Goal: Check status: Check status

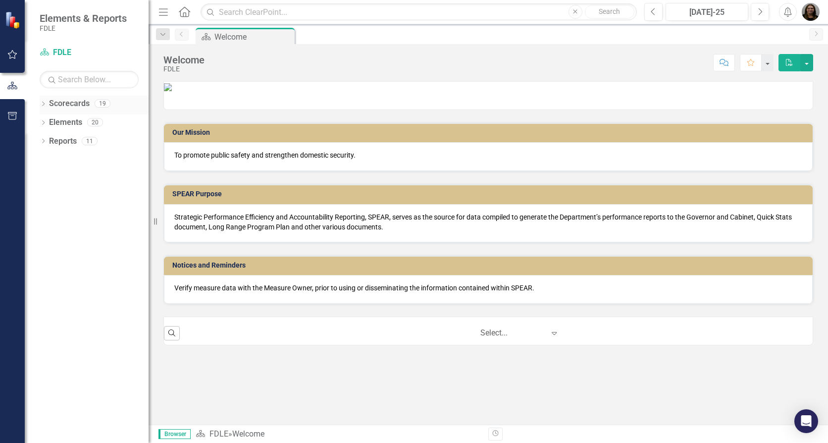
click at [77, 107] on link "Scorecards" at bounding box center [69, 103] width 41 height 11
click at [45, 107] on icon "Dropdown" at bounding box center [43, 104] width 7 height 5
click at [62, 160] on link "Commands / Executive Support Branch FY 25/26" at bounding box center [101, 160] width 94 height 11
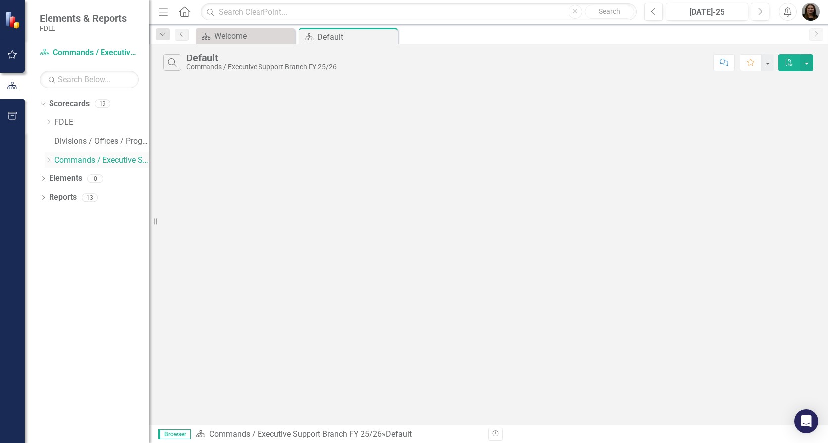
click at [48, 160] on icon "Dropdown" at bounding box center [48, 159] width 7 height 6
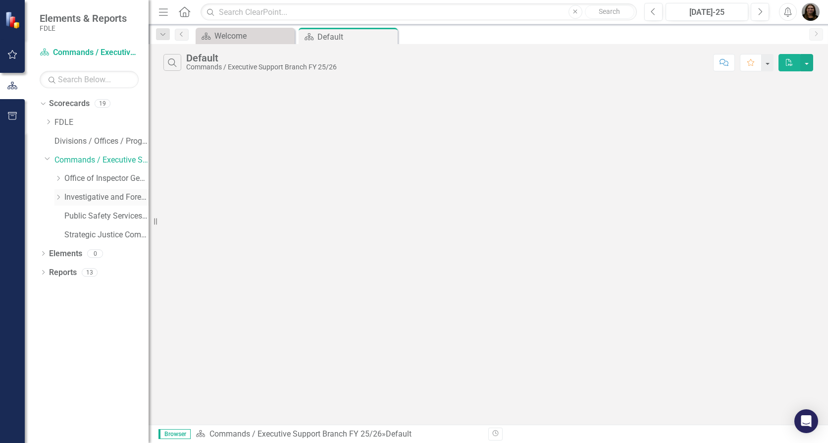
click at [59, 198] on icon "Dropdown" at bounding box center [57, 197] width 7 height 6
click at [74, 216] on div "Dropdown" at bounding box center [69, 216] width 10 height 8
click at [77, 235] on icon "Dropdown" at bounding box center [77, 234] width 7 height 6
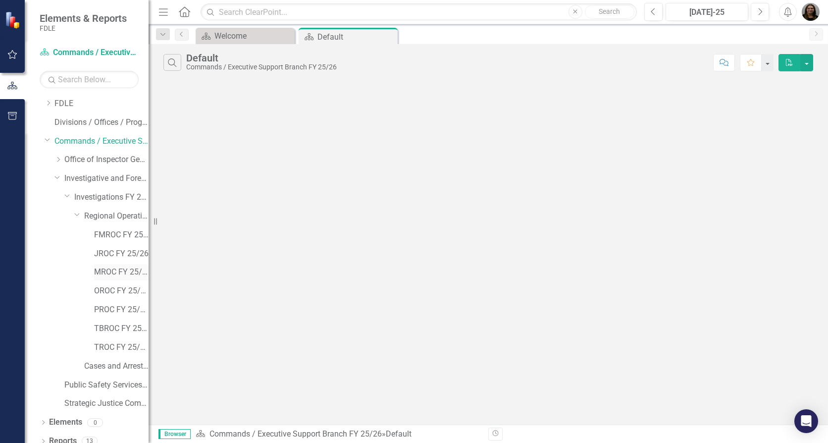
scroll to position [28, 0]
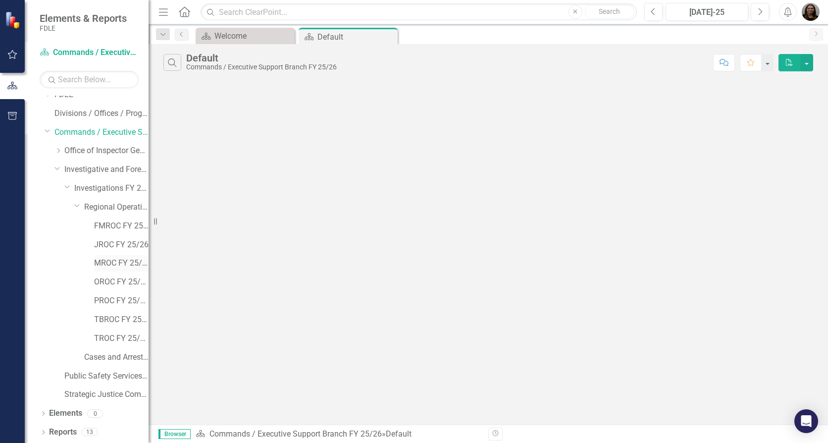
click at [106, 261] on link "MROC FY 25/26" at bounding box center [121, 263] width 54 height 11
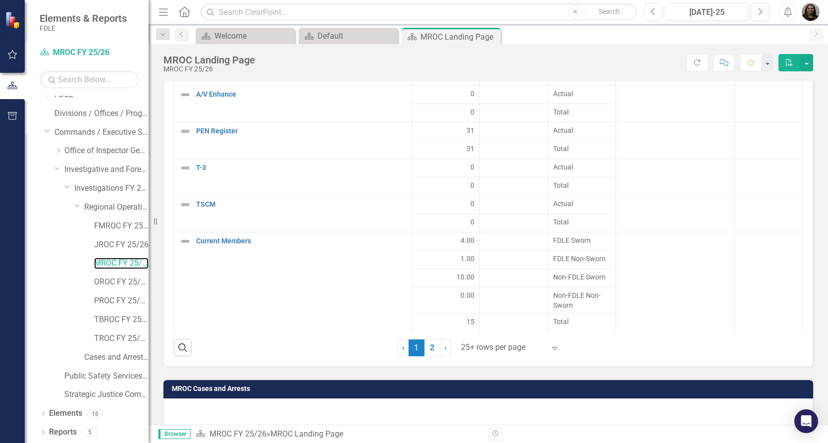
scroll to position [1007, 0]
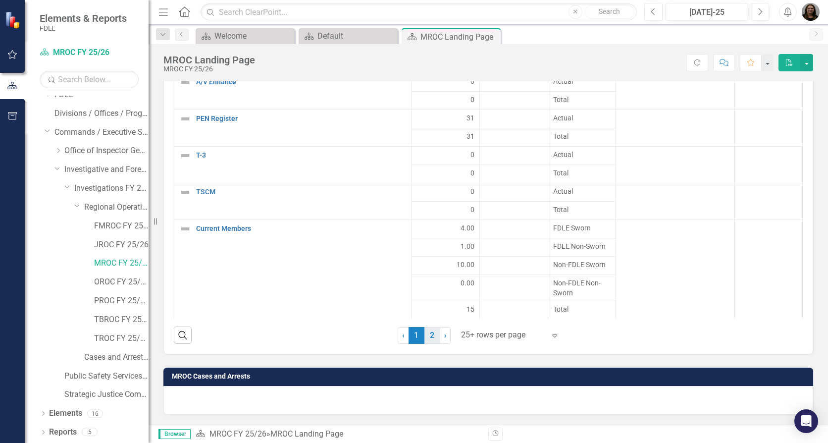
click at [432, 332] on link "2" at bounding box center [432, 335] width 16 height 17
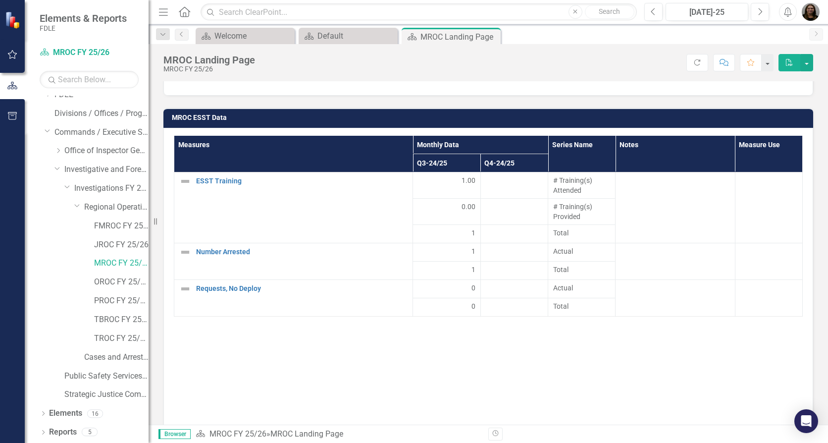
scroll to position [980, 0]
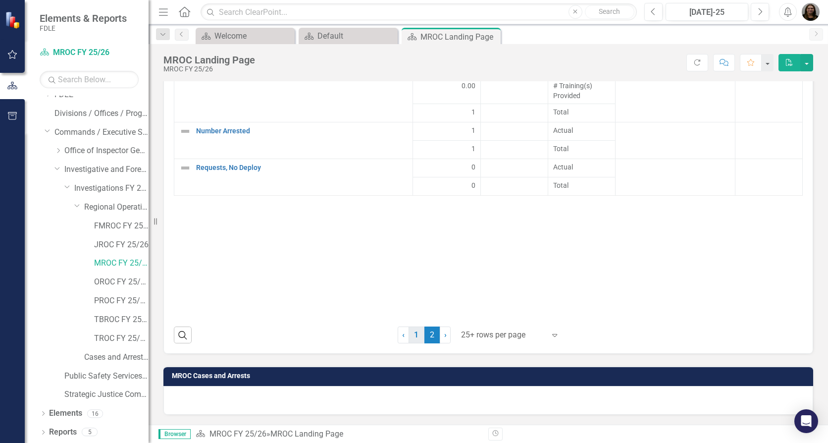
click at [412, 333] on link "1" at bounding box center [417, 334] width 16 height 17
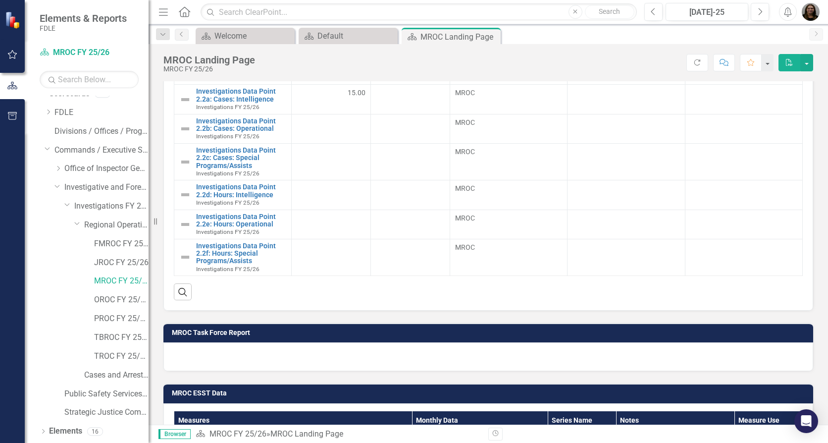
scroll to position [0, 0]
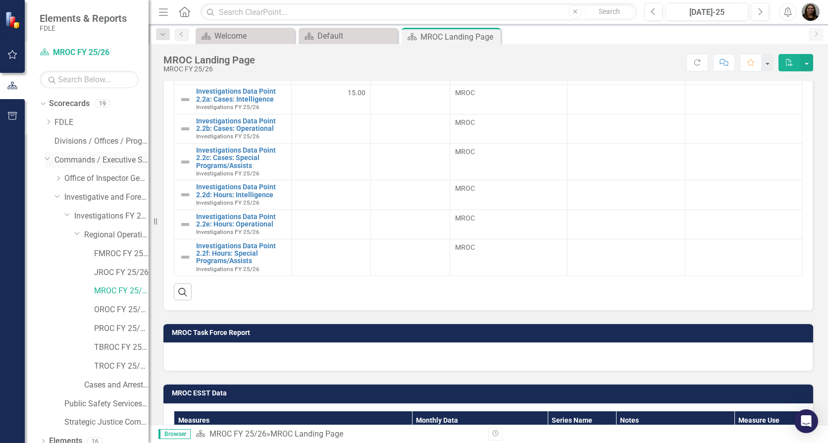
click at [52, 159] on div "Dropdown" at bounding box center [50, 159] width 10 height 5
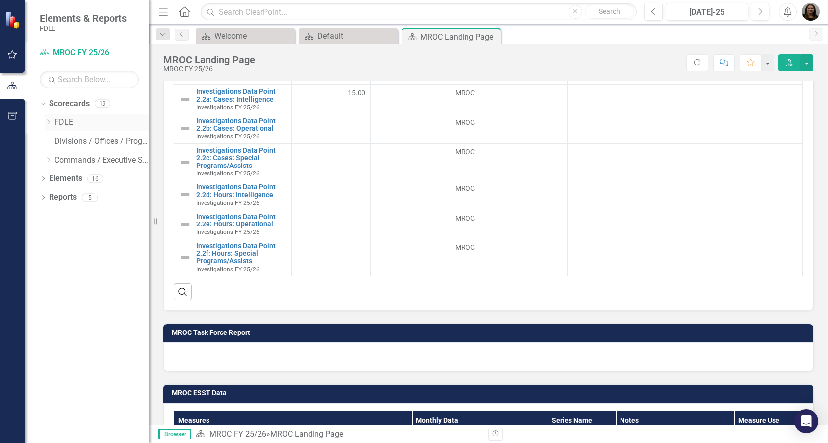
click at [51, 121] on icon "Dropdown" at bounding box center [48, 122] width 7 height 6
click at [74, 161] on link "Divisions / Offices / Programs" at bounding box center [101, 160] width 94 height 11
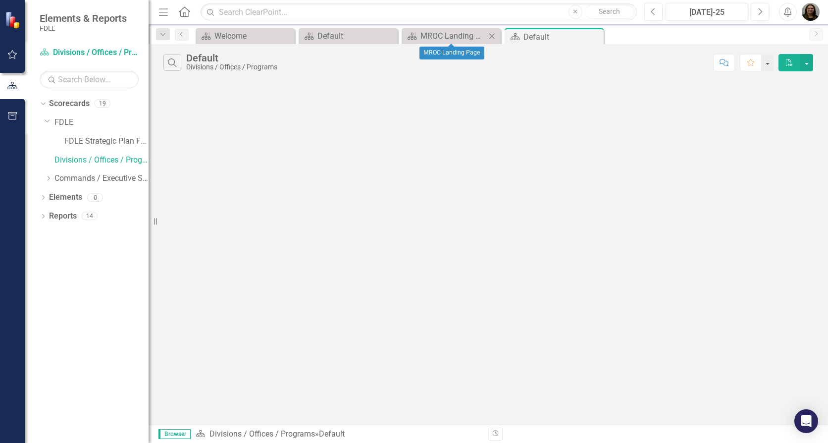
click at [488, 33] on icon "Close" at bounding box center [492, 36] width 10 height 8
click at [102, 161] on link "Divisions / Offices / Programs" at bounding box center [101, 160] width 94 height 11
click at [64, 102] on link "Scorecards" at bounding box center [69, 103] width 41 height 11
click at [47, 104] on div "Dropdown" at bounding box center [43, 105] width 7 height 5
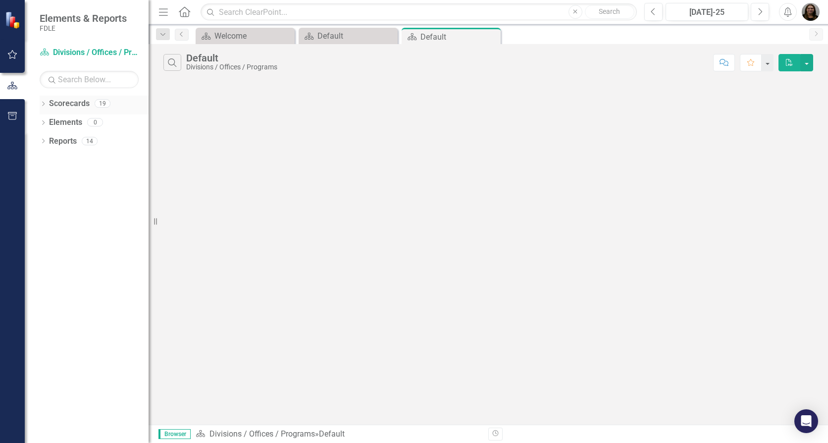
click at [46, 104] on icon "Dropdown" at bounding box center [43, 104] width 7 height 5
click at [62, 159] on link "Divisions / Offices / Programs" at bounding box center [101, 160] width 94 height 11
click at [44, 177] on div "Dropdown Scorecards 19 Dropdown FDLE FDLE Strategic Plan FY 25/26 Divisions / O…" at bounding box center [94, 143] width 109 height 94
click at [51, 177] on icon "Dropdown" at bounding box center [48, 178] width 7 height 6
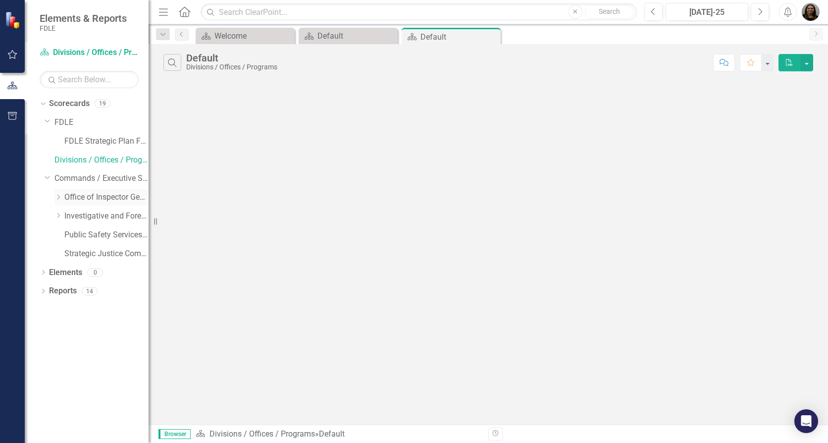
click at [58, 200] on icon "Dropdown" at bounding box center [57, 197] width 7 height 6
click at [81, 214] on link "Accountability" at bounding box center [111, 215] width 74 height 11
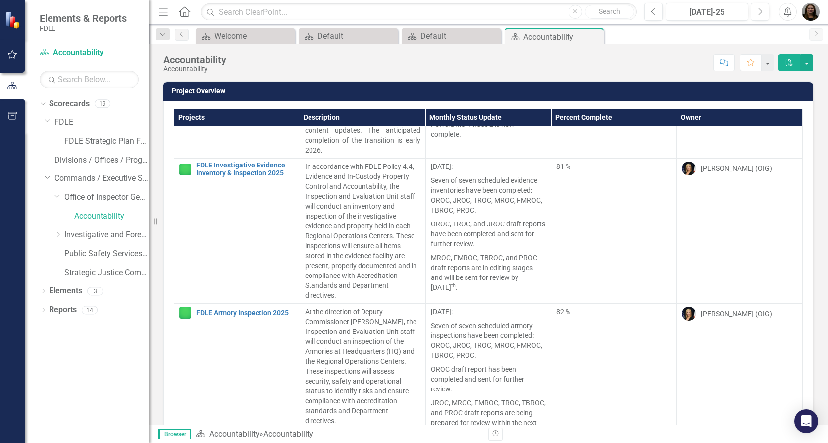
click at [811, 11] on img "button" at bounding box center [811, 12] width 18 height 18
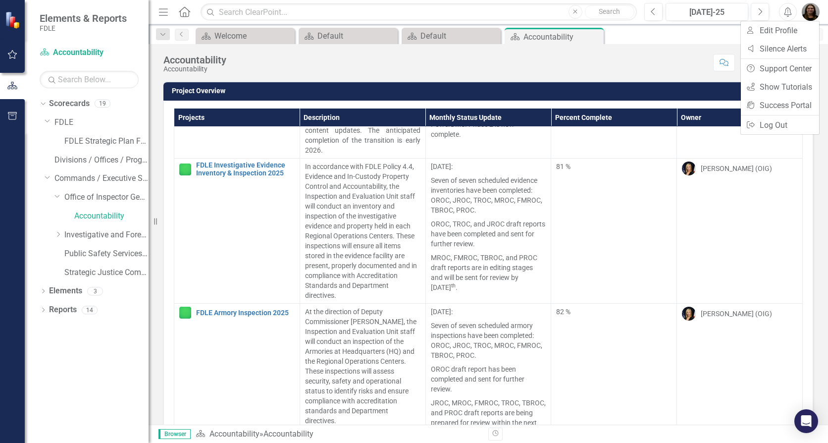
click at [660, 76] on div "Accountability Accountability Score: N/A Jul-25 Completed Comment Favorite PDF …" at bounding box center [488, 234] width 679 height 380
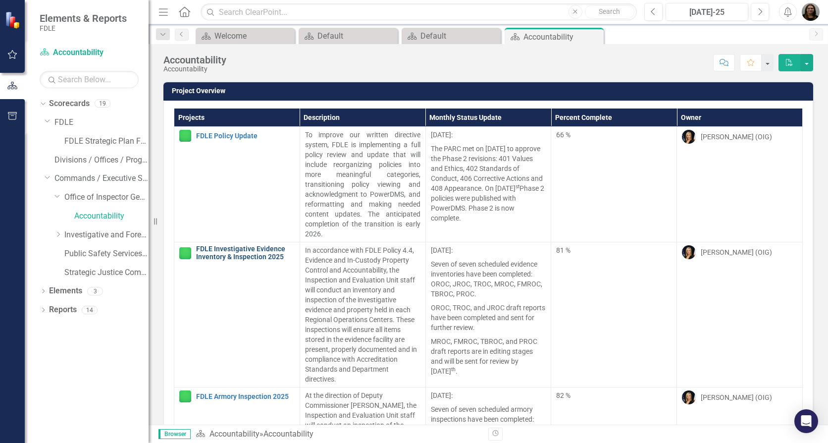
click at [256, 257] on link "FDLE Investigative Evidence Inventory & Inspection 2025" at bounding box center [245, 252] width 99 height 15
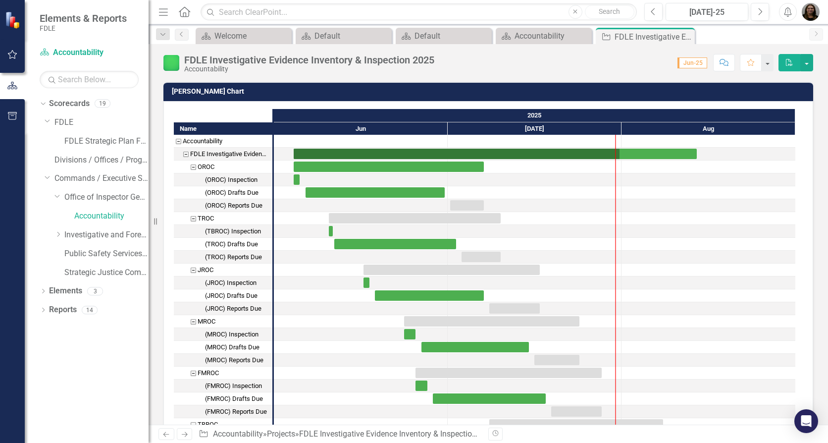
scroll to position [347, 0]
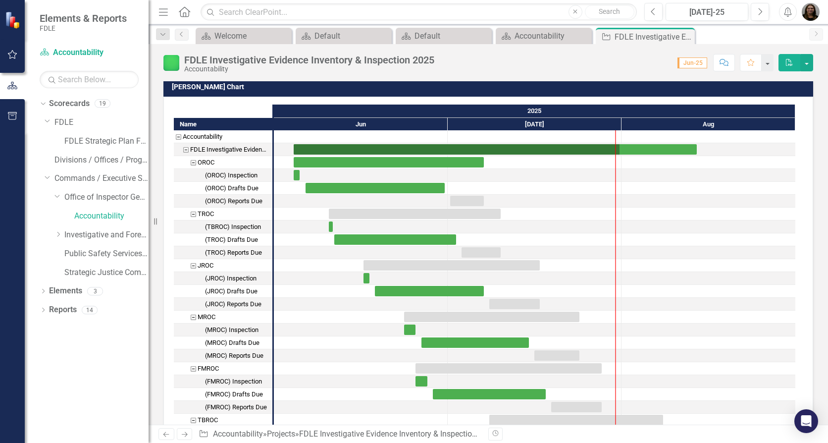
click at [309, 196] on div at bounding box center [534, 323] width 521 height 386
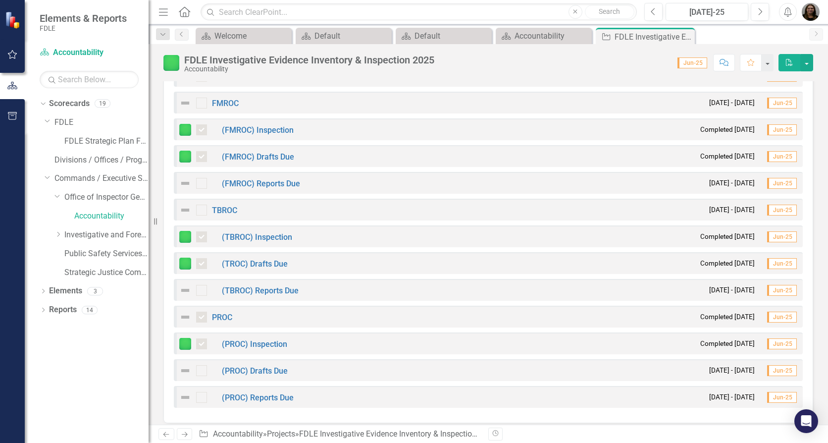
scroll to position [1258, 0]
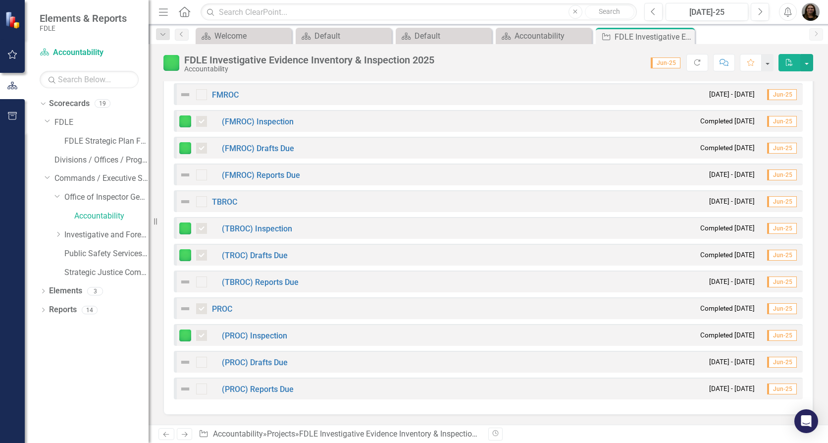
checkbox input "false"
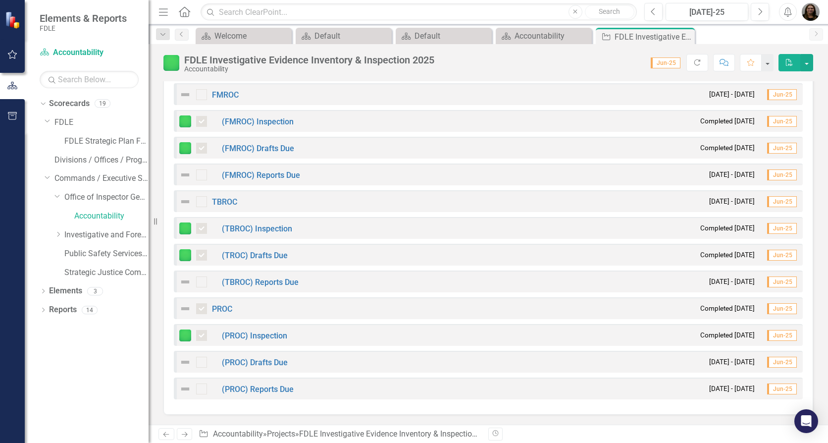
checkbox input "false"
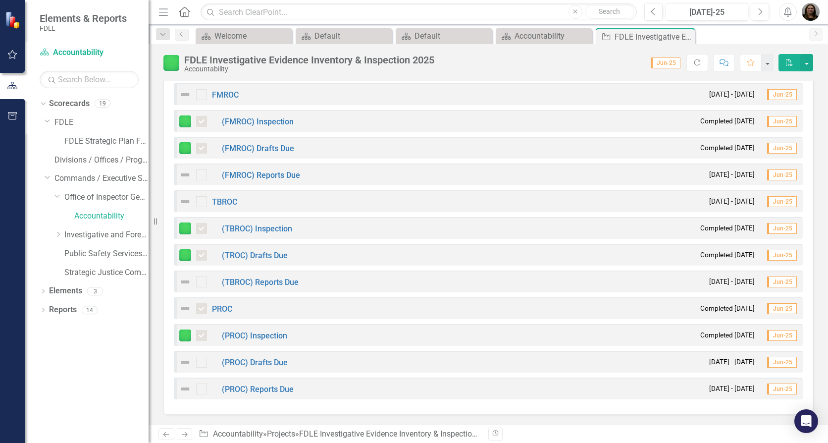
checkbox input "false"
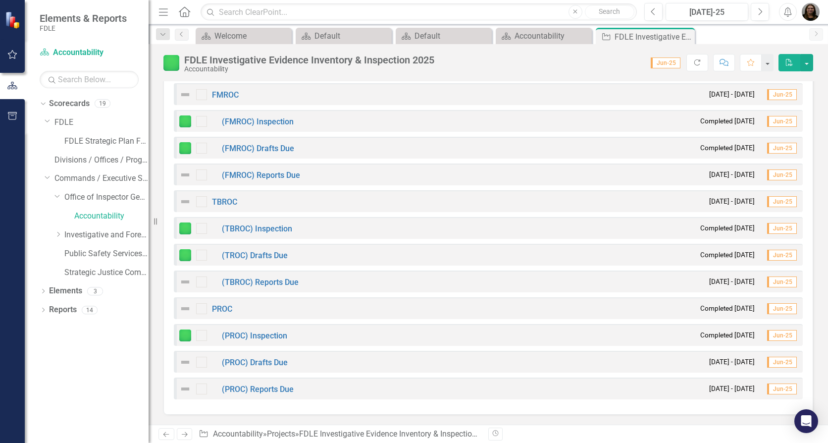
checkbox input "true"
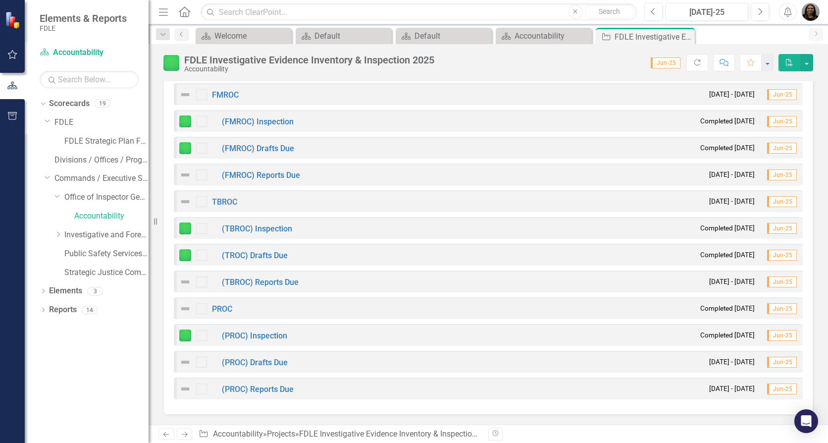
checkbox input "true"
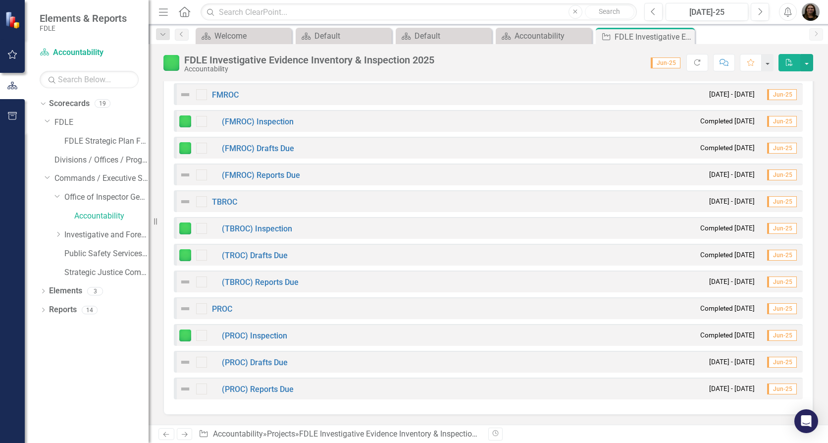
checkbox input "true"
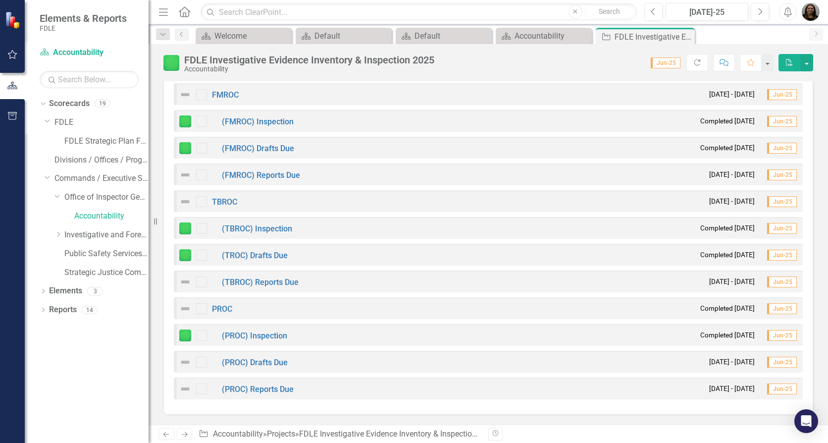
checkbox input "true"
